Goal: Task Accomplishment & Management: Manage account settings

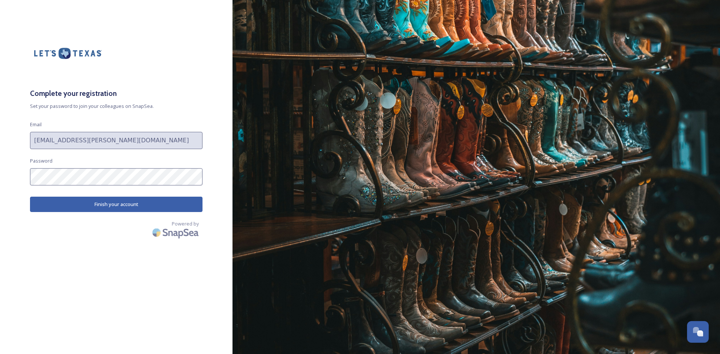
click at [104, 204] on button "Finish your account" at bounding box center [116, 204] width 172 height 15
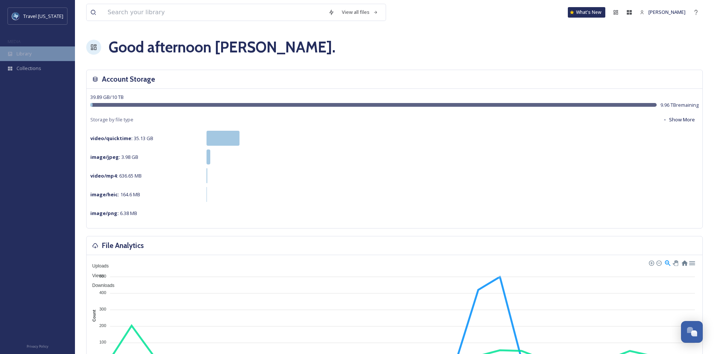
click at [21, 51] on span "Library" at bounding box center [23, 53] width 15 height 7
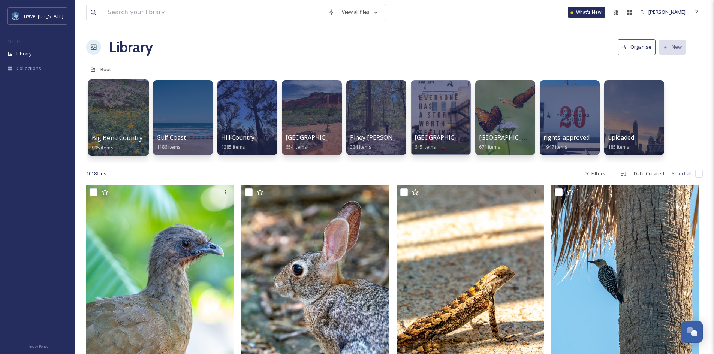
click at [123, 120] on div at bounding box center [118, 117] width 61 height 76
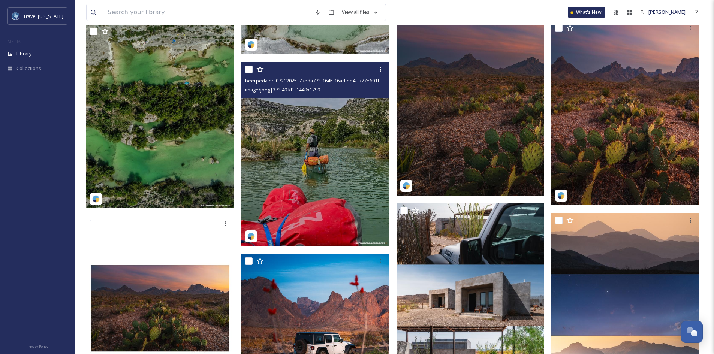
scroll to position [975, 0]
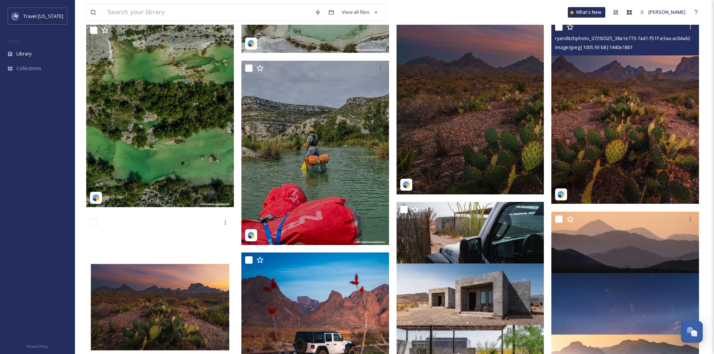
click at [611, 133] on img at bounding box center [625, 111] width 148 height 185
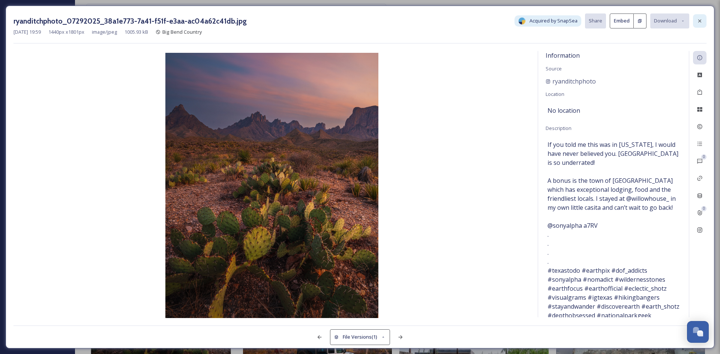
click at [700, 20] on icon at bounding box center [699, 21] width 6 height 6
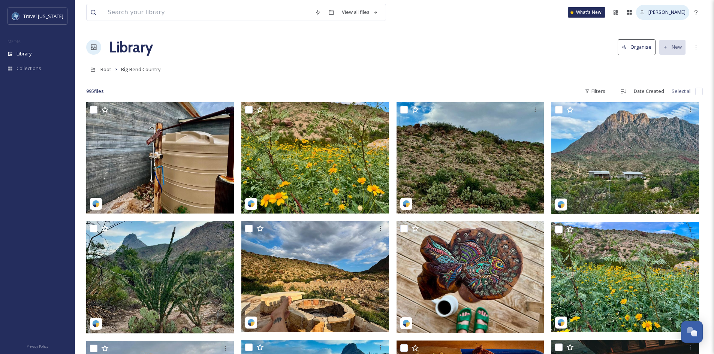
click at [659, 11] on span "[PERSON_NAME]" at bounding box center [667, 12] width 37 height 7
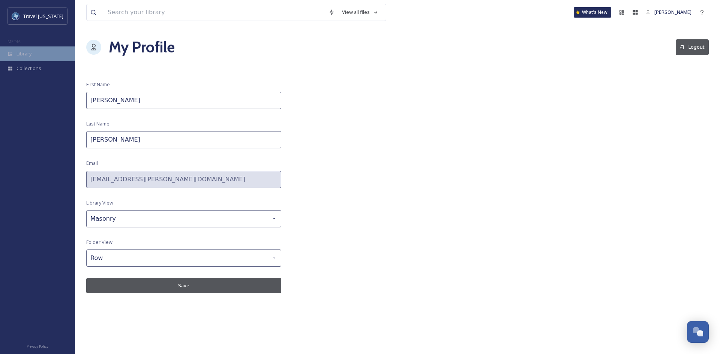
click at [23, 50] on span "Library" at bounding box center [23, 53] width 15 height 7
